Goal: Transaction & Acquisition: Book appointment/travel/reservation

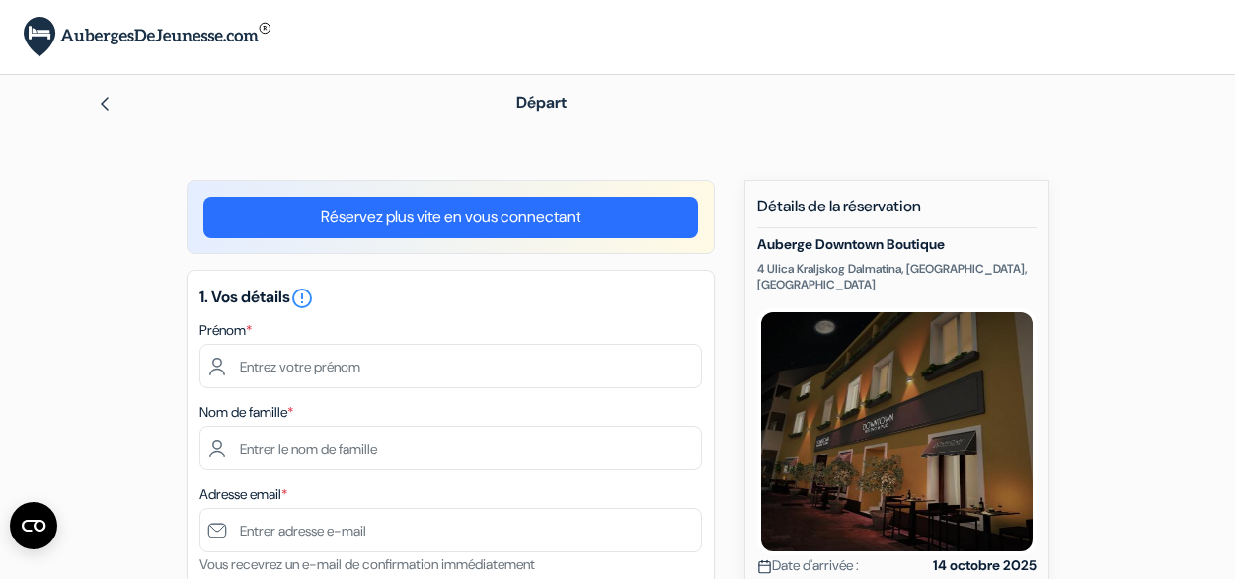
scroll to position [176, 0]
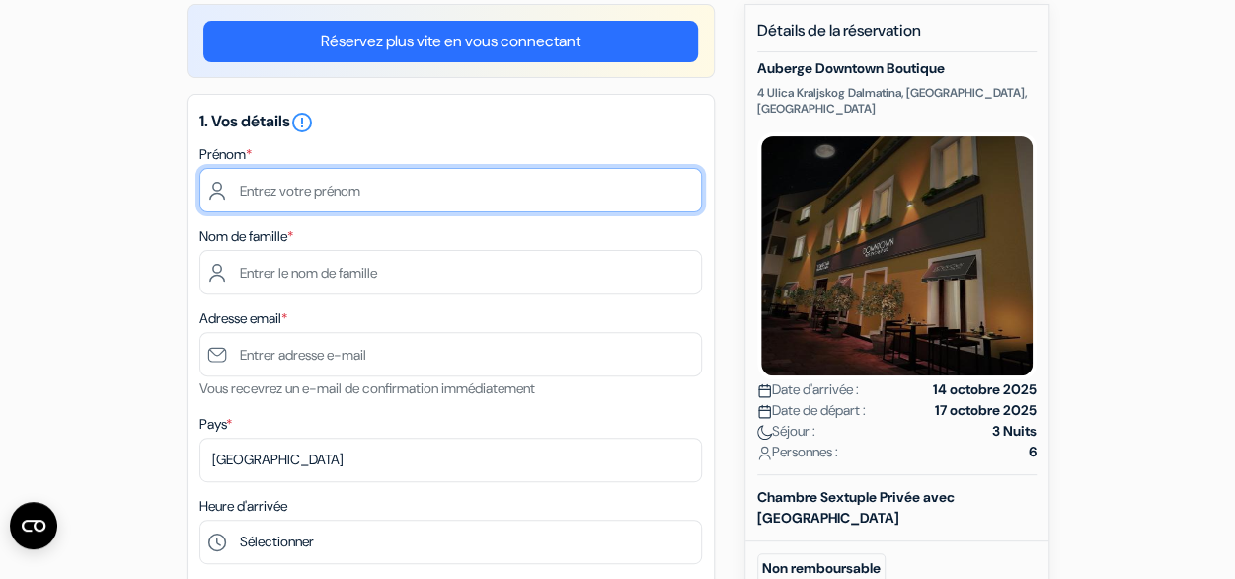
click at [244, 180] on input "text" at bounding box center [450, 190] width 503 height 44
type input "Elliott"
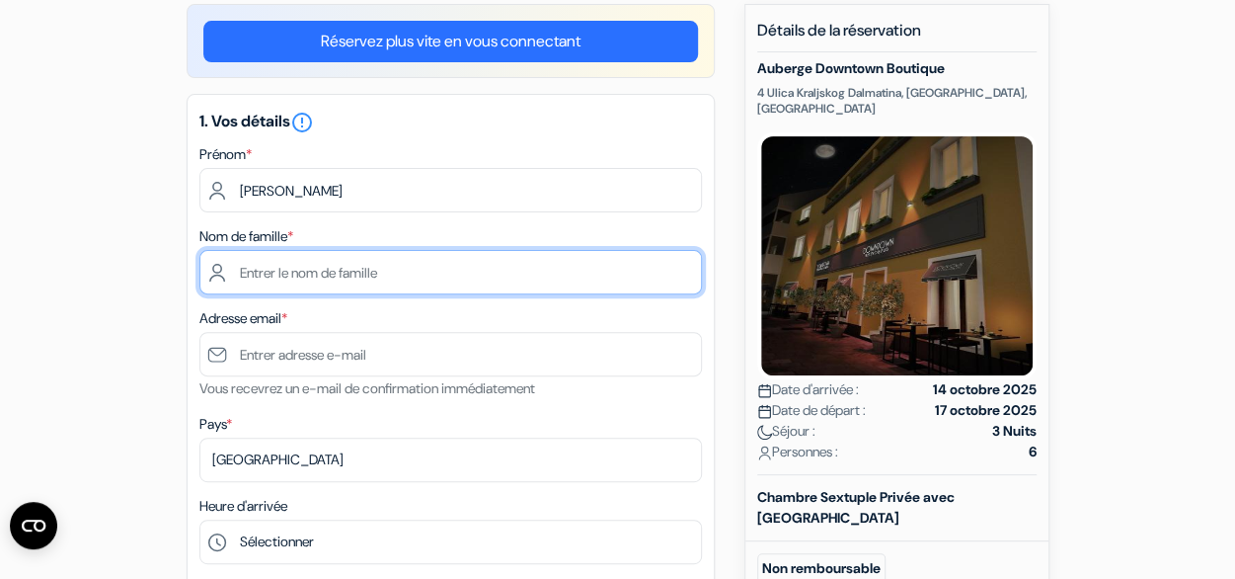
click at [280, 272] on input "text" at bounding box center [450, 272] width 503 height 44
type input "Jouaret"
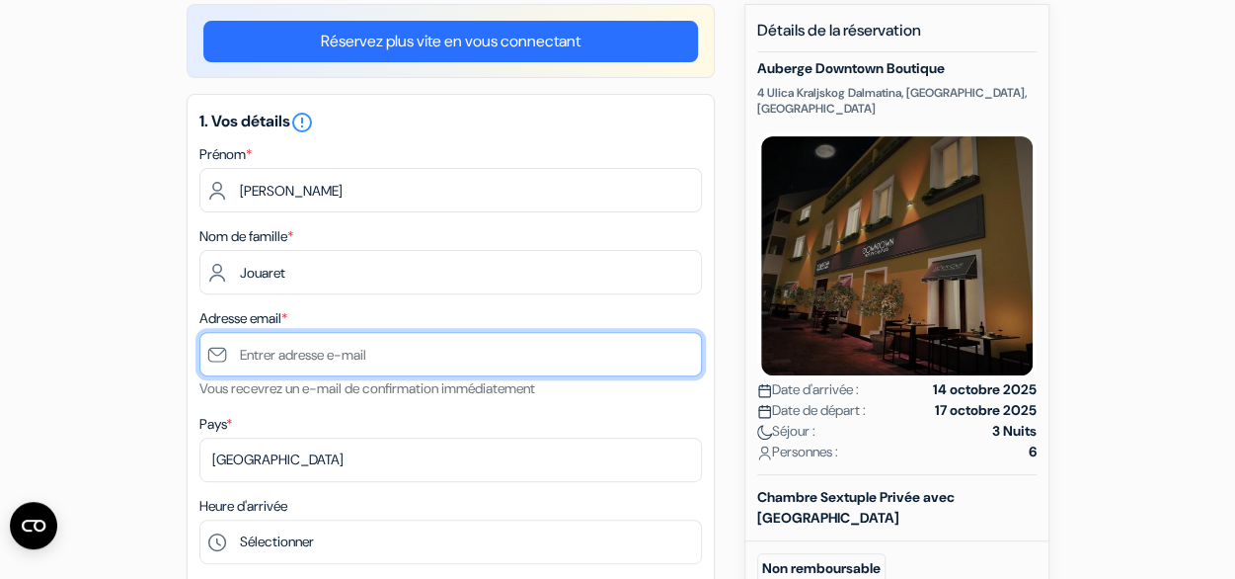
click at [278, 360] on input "text" at bounding box center [450, 354] width 503 height 44
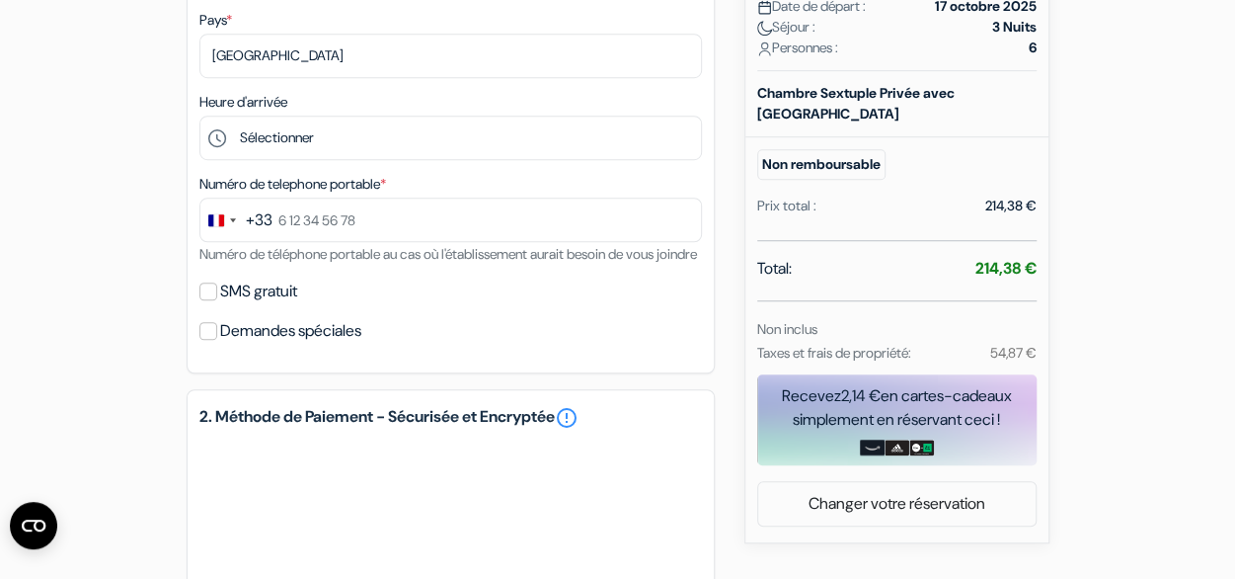
scroll to position [594, 0]
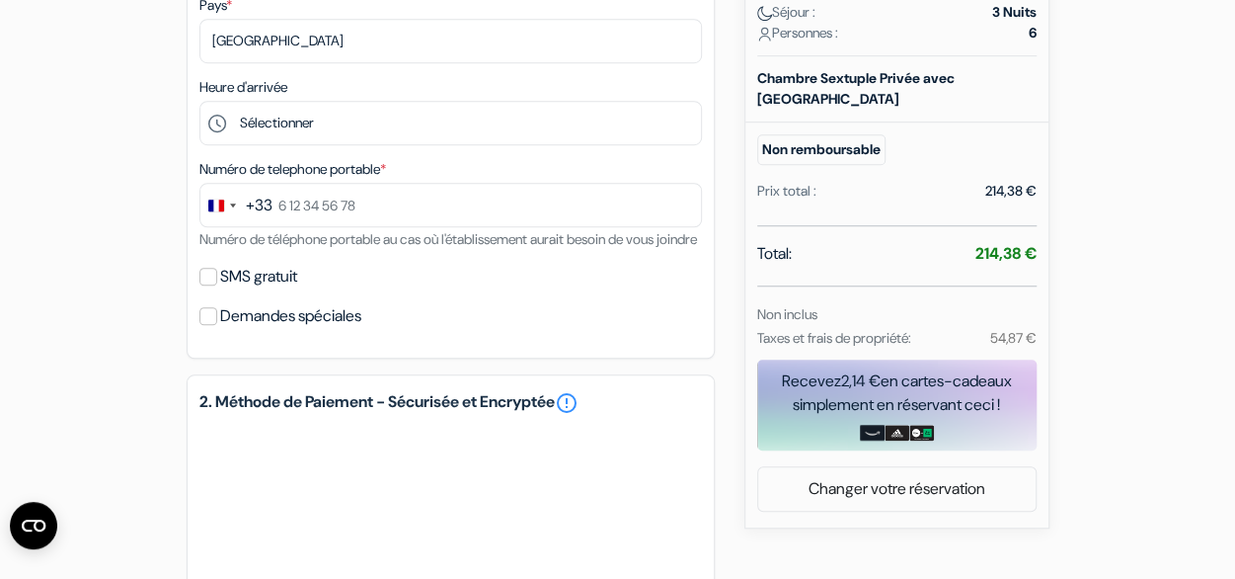
type input "[PERSON_NAME][EMAIL_ADDRESS][DOMAIN_NAME]"
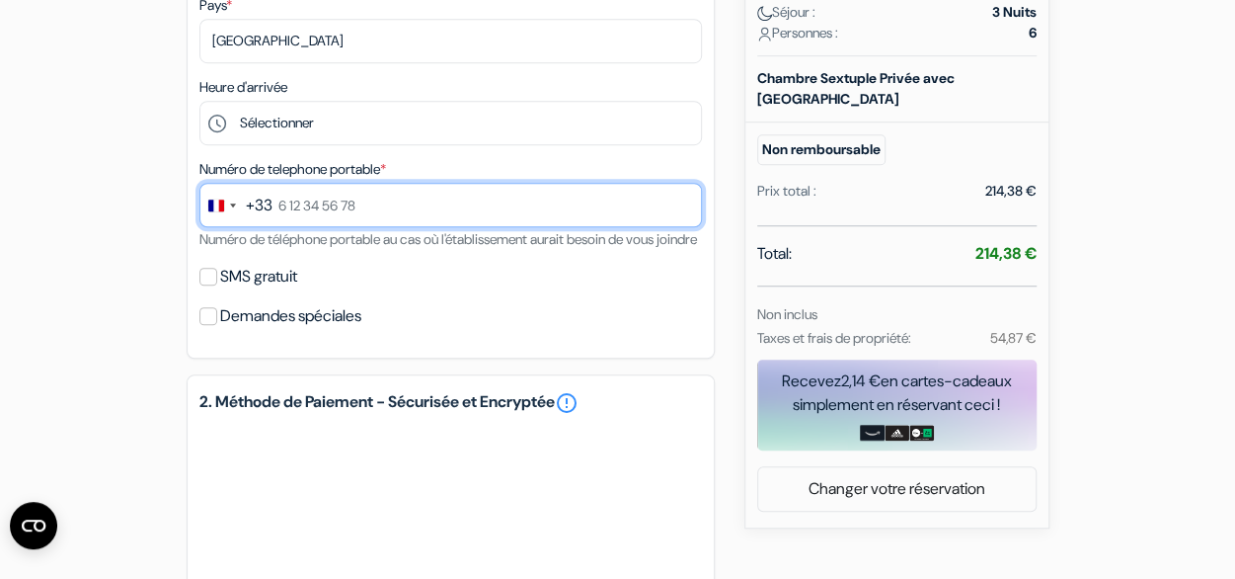
click at [369, 209] on input "text" at bounding box center [450, 205] width 503 height 44
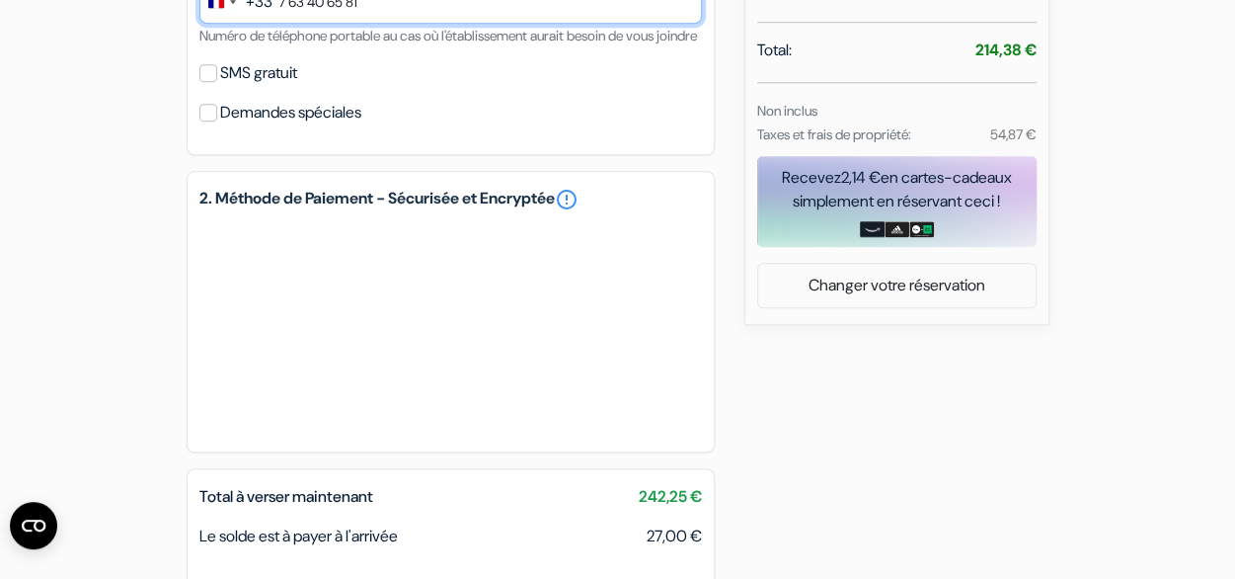
type input "7 63 40 65 81"
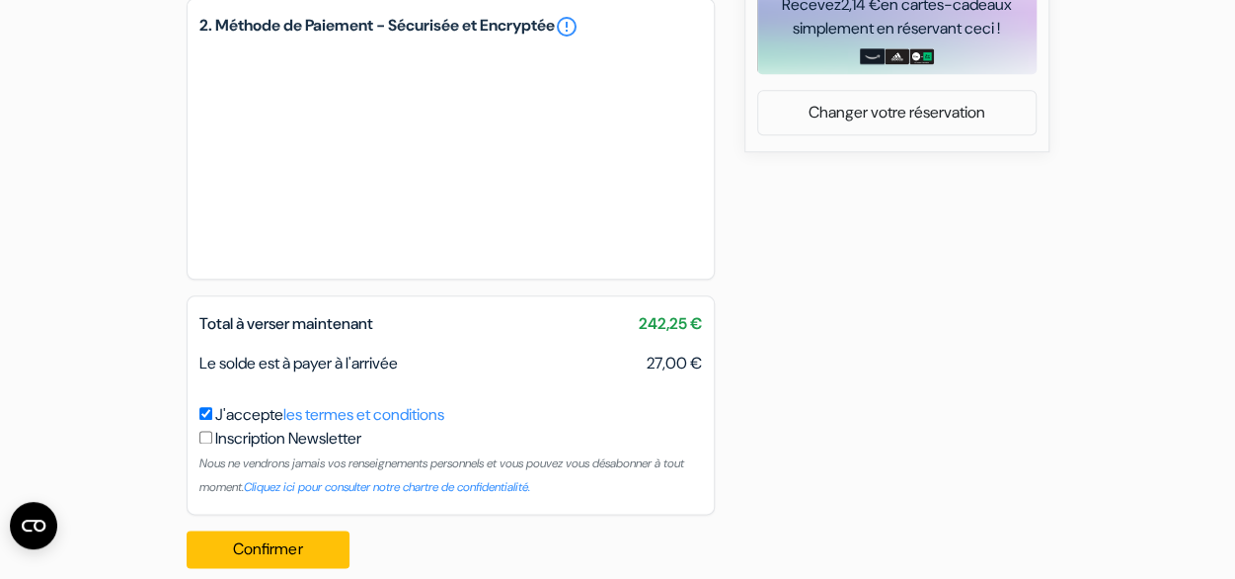
scroll to position [1019, 0]
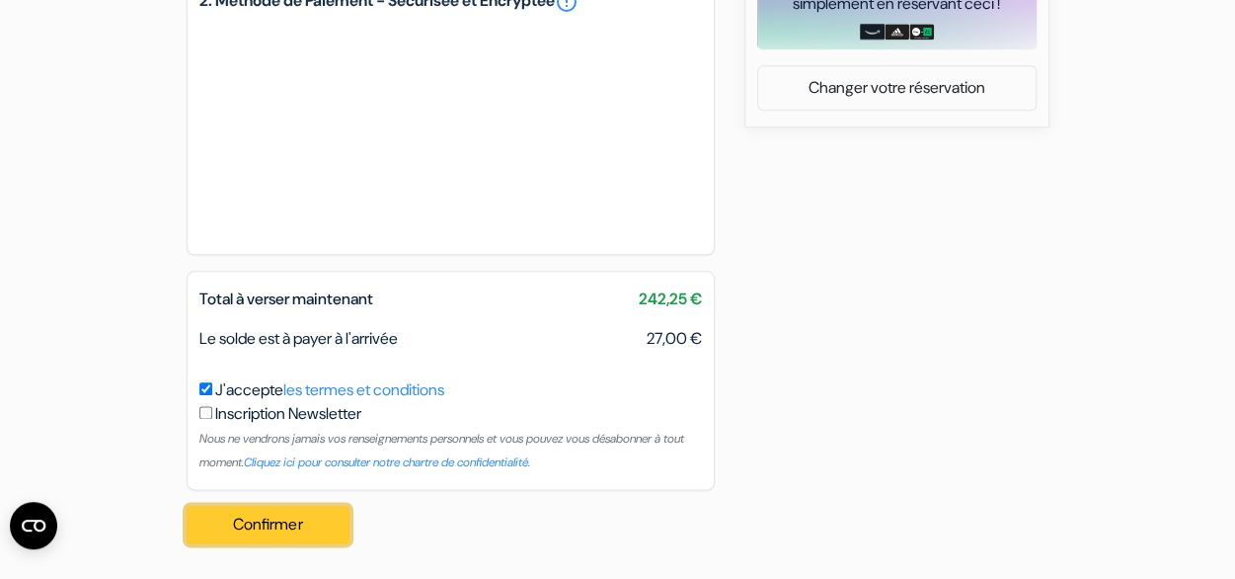
click at [260, 515] on button "Confirmer Loading..." at bounding box center [269, 524] width 164 height 38
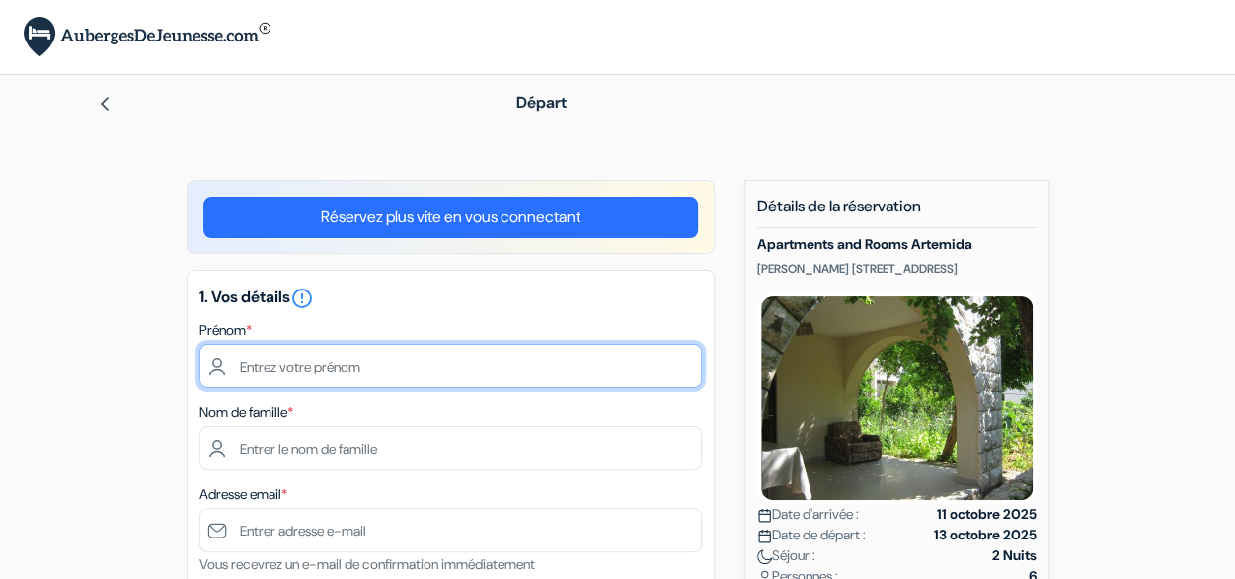
click at [311, 354] on input "text" at bounding box center [450, 366] width 503 height 44
type input "Elliott"
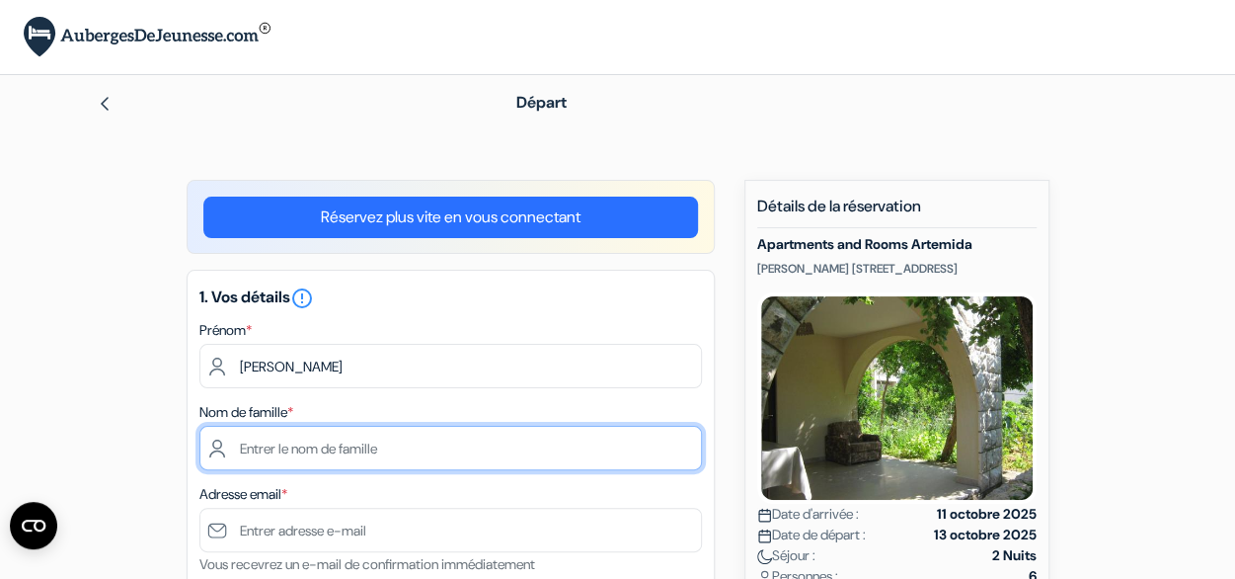
click at [328, 445] on input "text" at bounding box center [450, 448] width 503 height 44
type input "Jouaret"
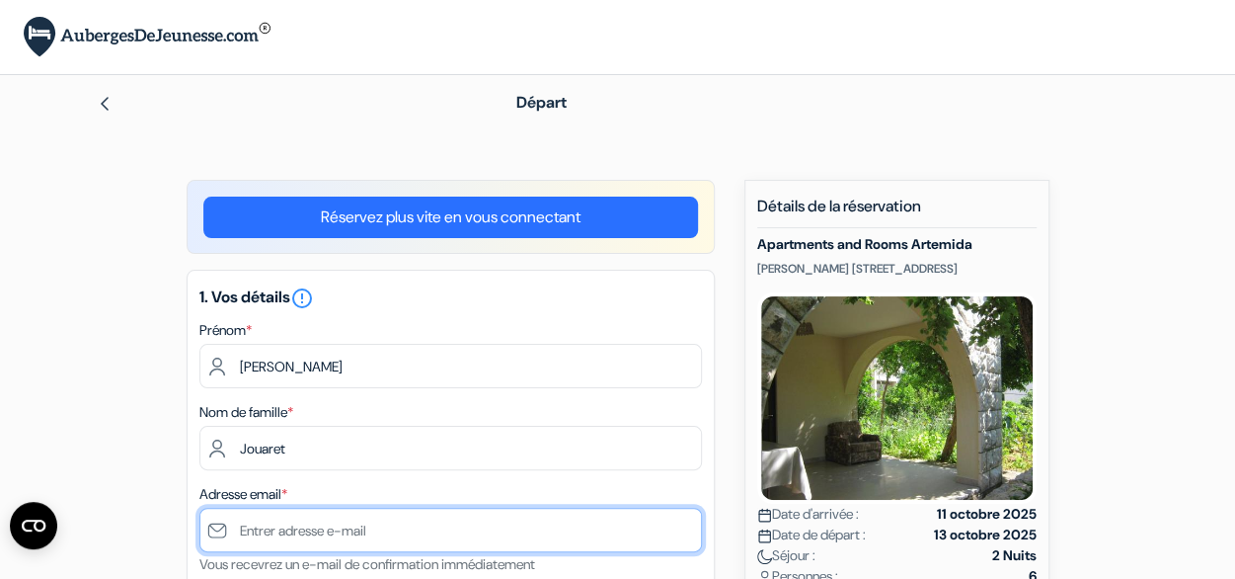
click at [297, 524] on input "text" at bounding box center [450, 529] width 503 height 44
type input "[PERSON_NAME][EMAIL_ADDRESS][DOMAIN_NAME]"
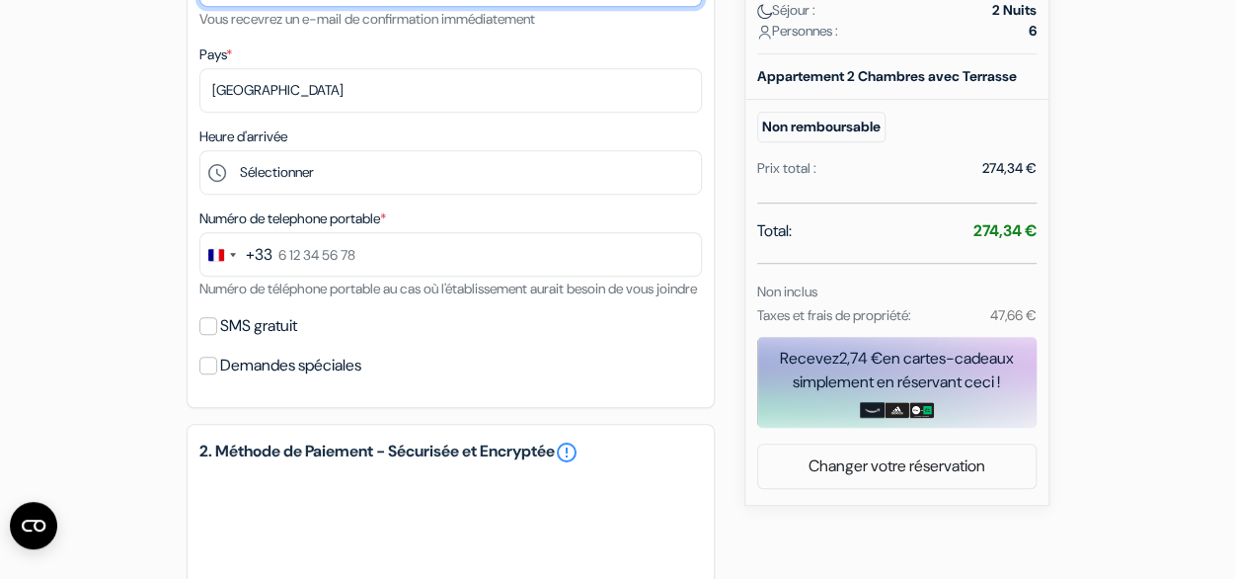
scroll to position [546, 0]
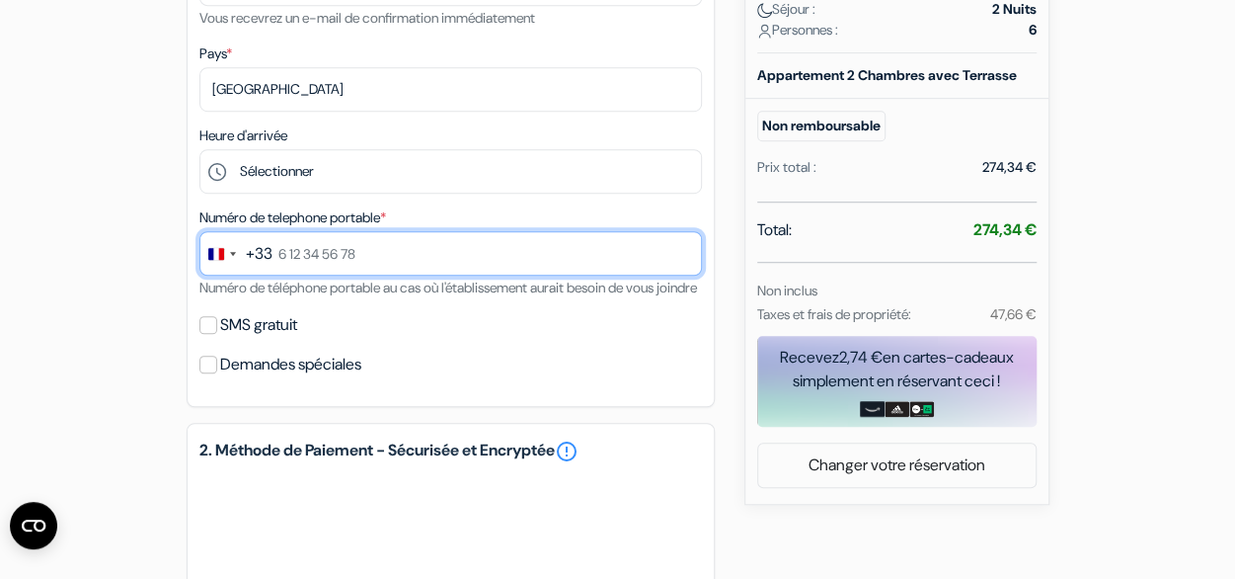
click at [365, 261] on input "text" at bounding box center [450, 253] width 503 height 44
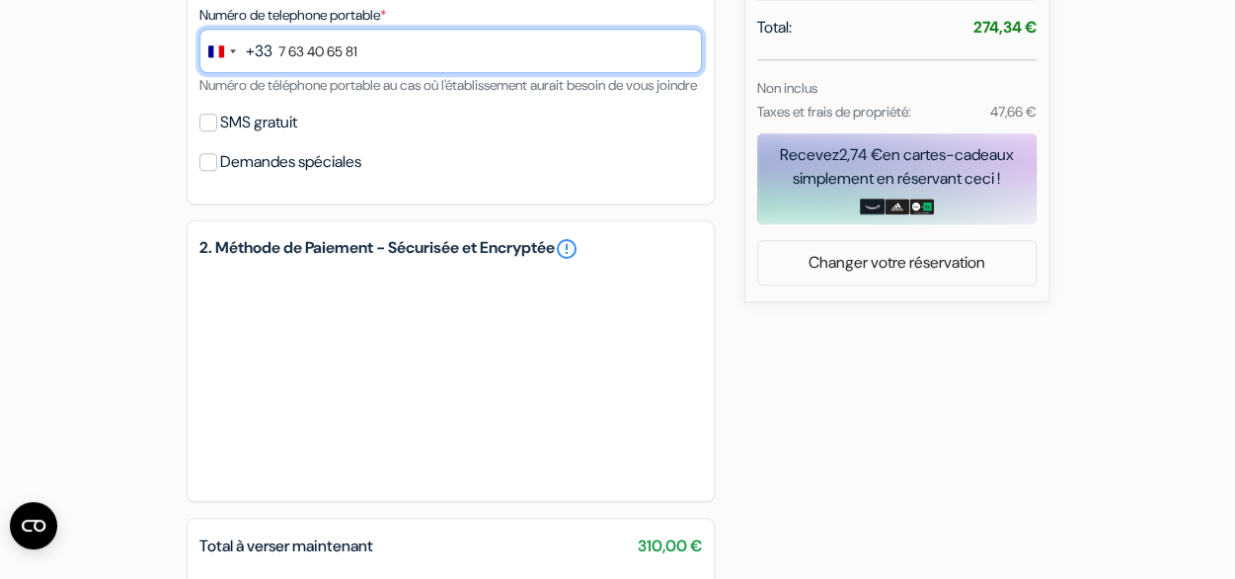
scroll to position [973, 0]
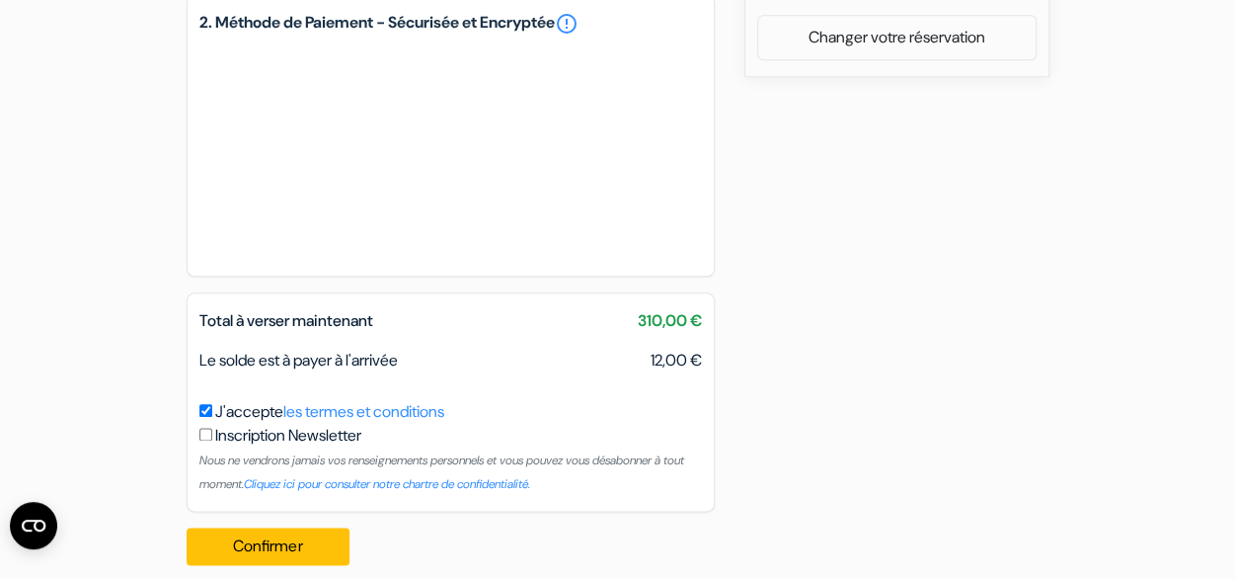
type input "7 63 40 65 81"
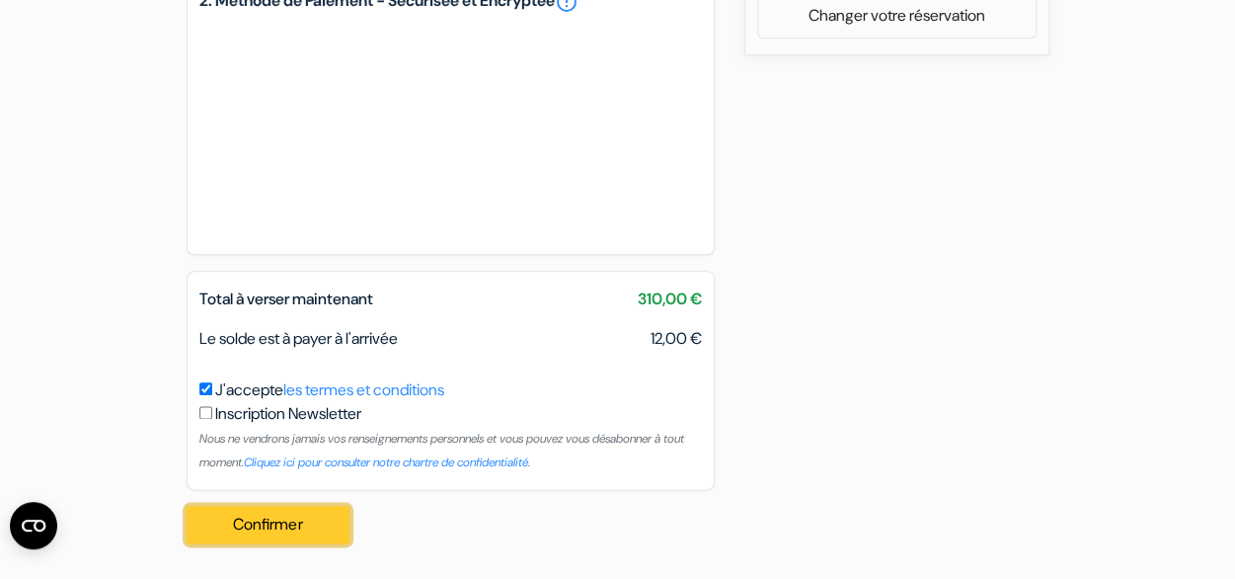
click at [272, 525] on button "Confirmer Loading..." at bounding box center [269, 524] width 164 height 38
